Goal: Task Accomplishment & Management: Manage account settings

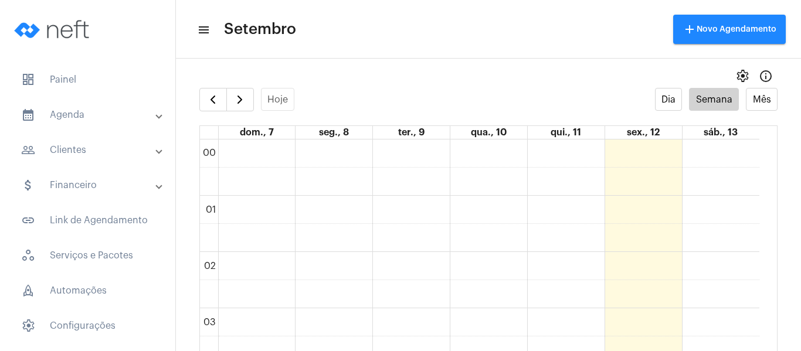
scroll to position [514, 0]
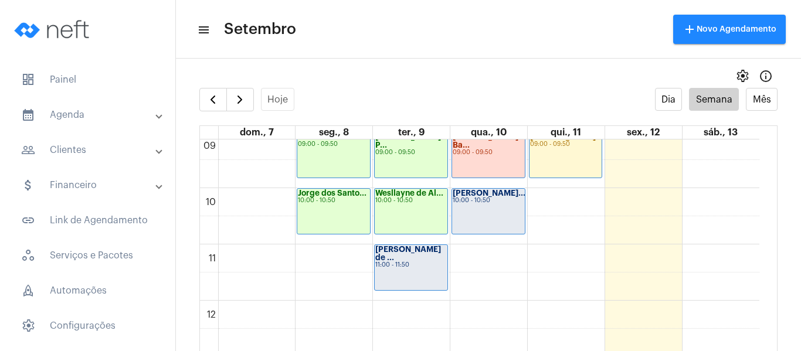
click at [422, 275] on div "[PERSON_NAME] de ... 11:00 - 11:50" at bounding box center [411, 267] width 73 height 45
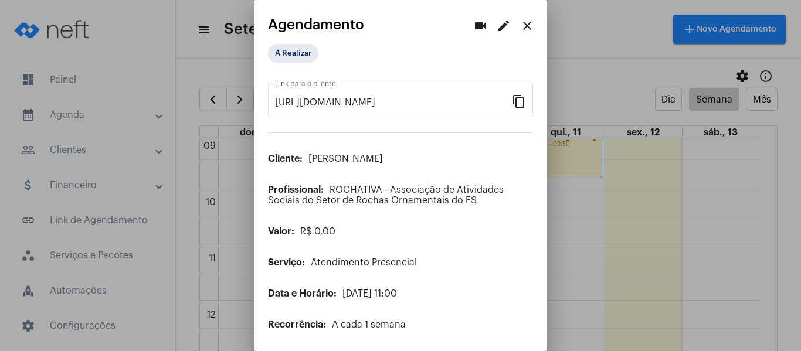
click at [497, 23] on mat-icon "edit" at bounding box center [504, 26] width 14 height 14
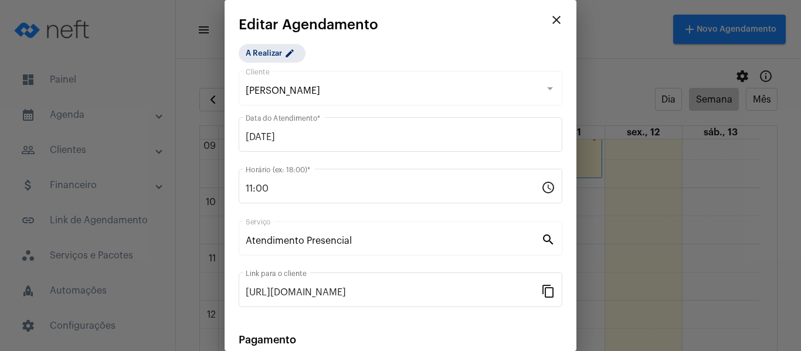
scroll to position [154, 0]
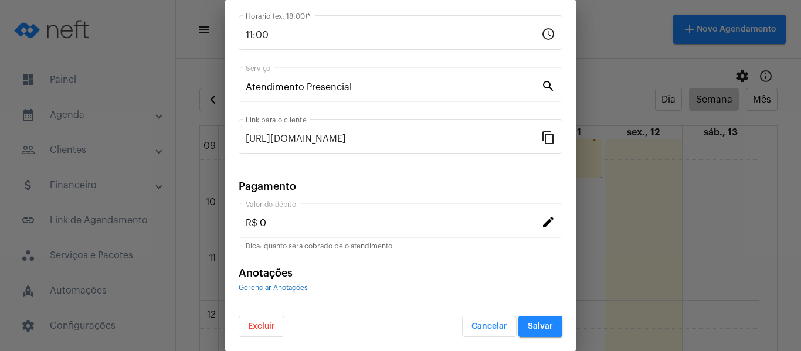
click at [286, 290] on span "Gerenciar Anotações" at bounding box center [273, 287] width 69 height 7
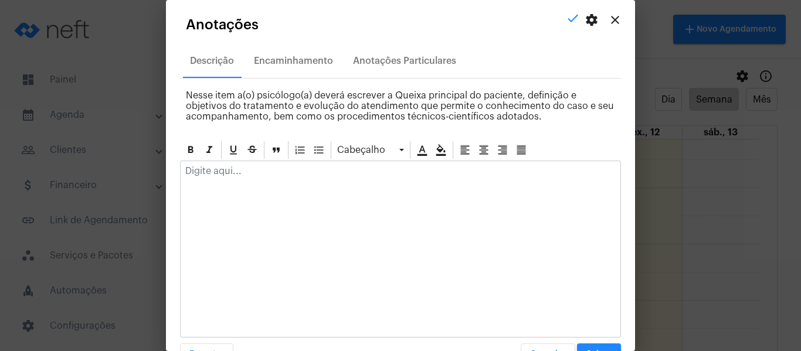
click at [276, 169] on p at bounding box center [400, 171] width 430 height 11
click at [402, 148] on div "Cabeçalho" at bounding box center [370, 150] width 73 height 18
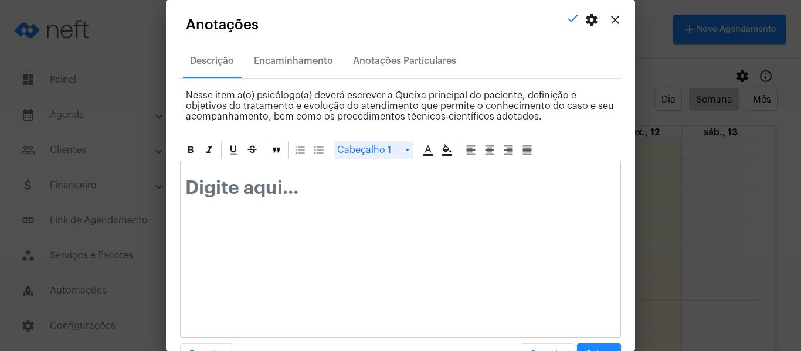
click at [390, 147] on div "Cabeçalho 1" at bounding box center [373, 150] width 79 height 18
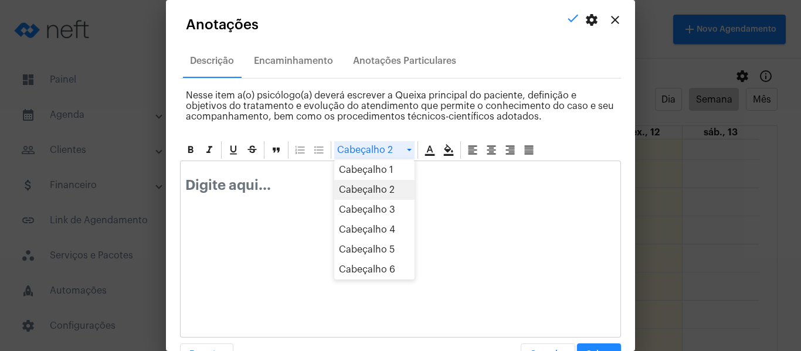
click at [385, 156] on div "Cabeçalho 2" at bounding box center [374, 150] width 80 height 18
click at [376, 153] on div "Cabeçalho 3" at bounding box center [374, 150] width 81 height 18
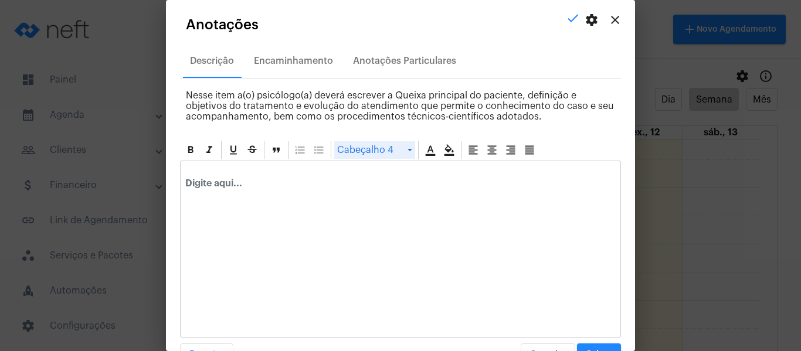
click at [379, 158] on div "Cabeçalho 4" at bounding box center [374, 150] width 81 height 18
click at [369, 157] on div "Cabeçalho 5" at bounding box center [374, 150] width 80 height 18
click at [365, 149] on div "Cabeçalho 1" at bounding box center [373, 150] width 79 height 18
